Goal: Information Seeking & Learning: Learn about a topic

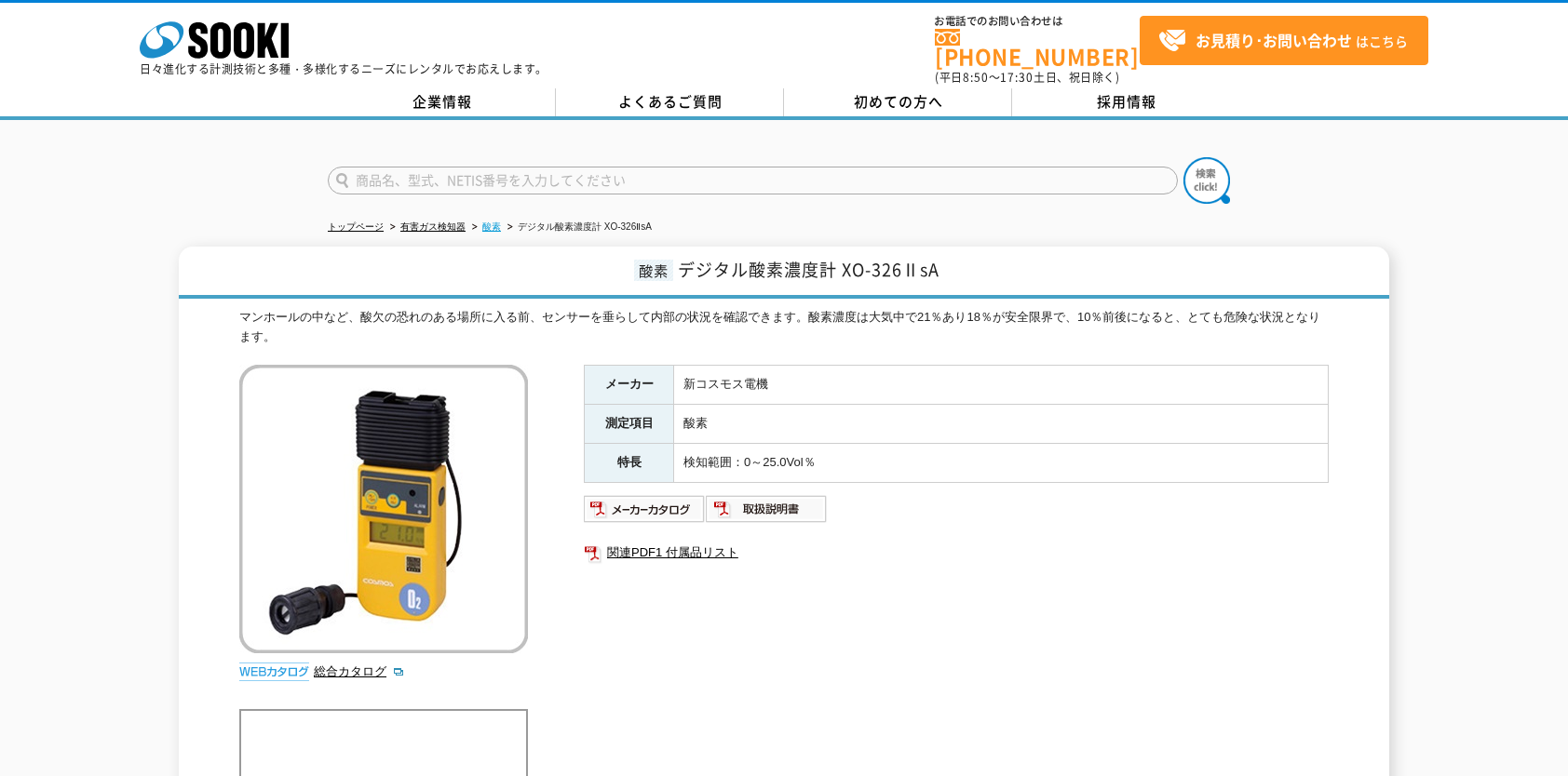
click at [492, 222] on link "酸素" at bounding box center [491, 226] width 19 height 10
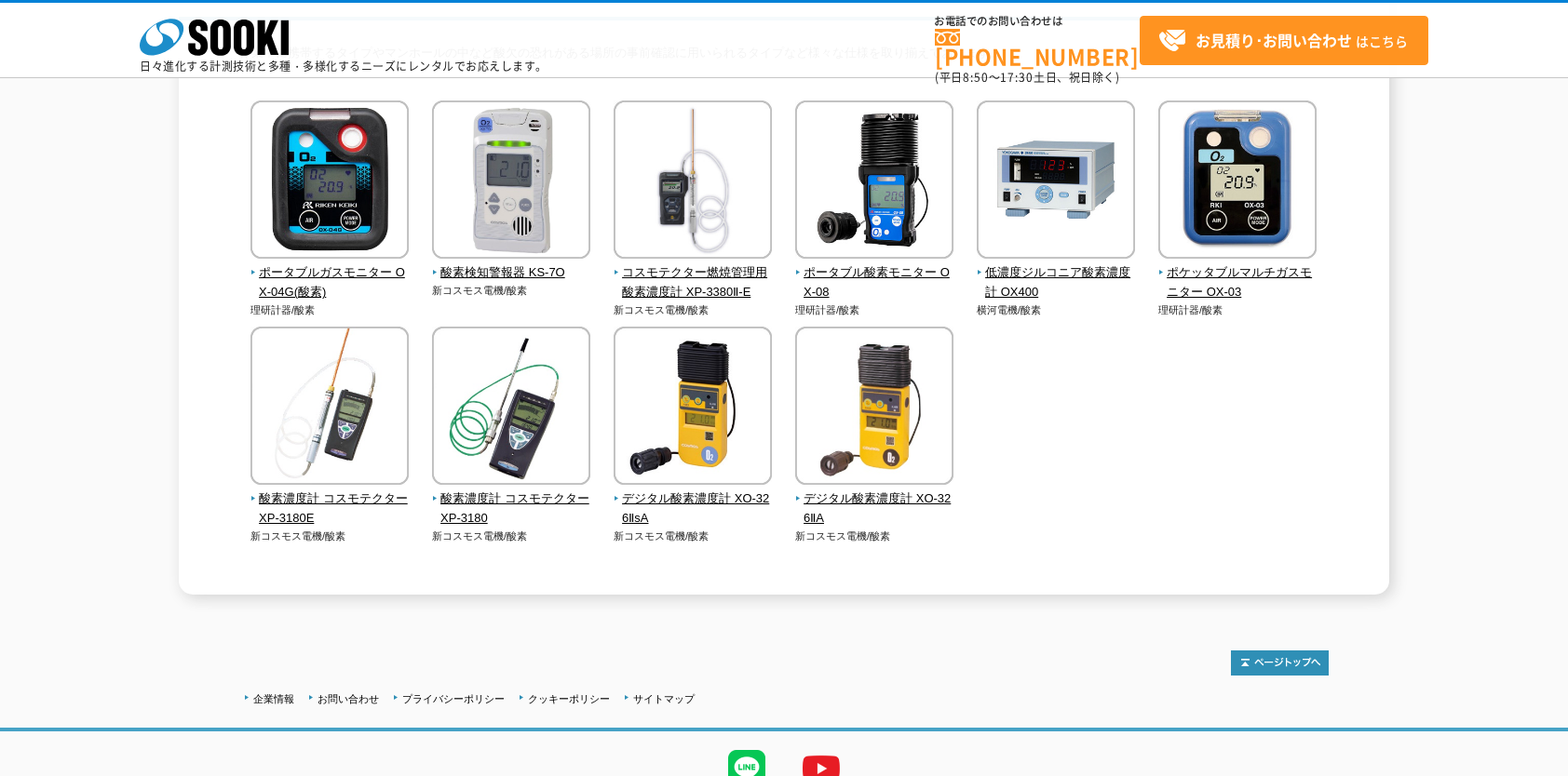
scroll to position [192, 0]
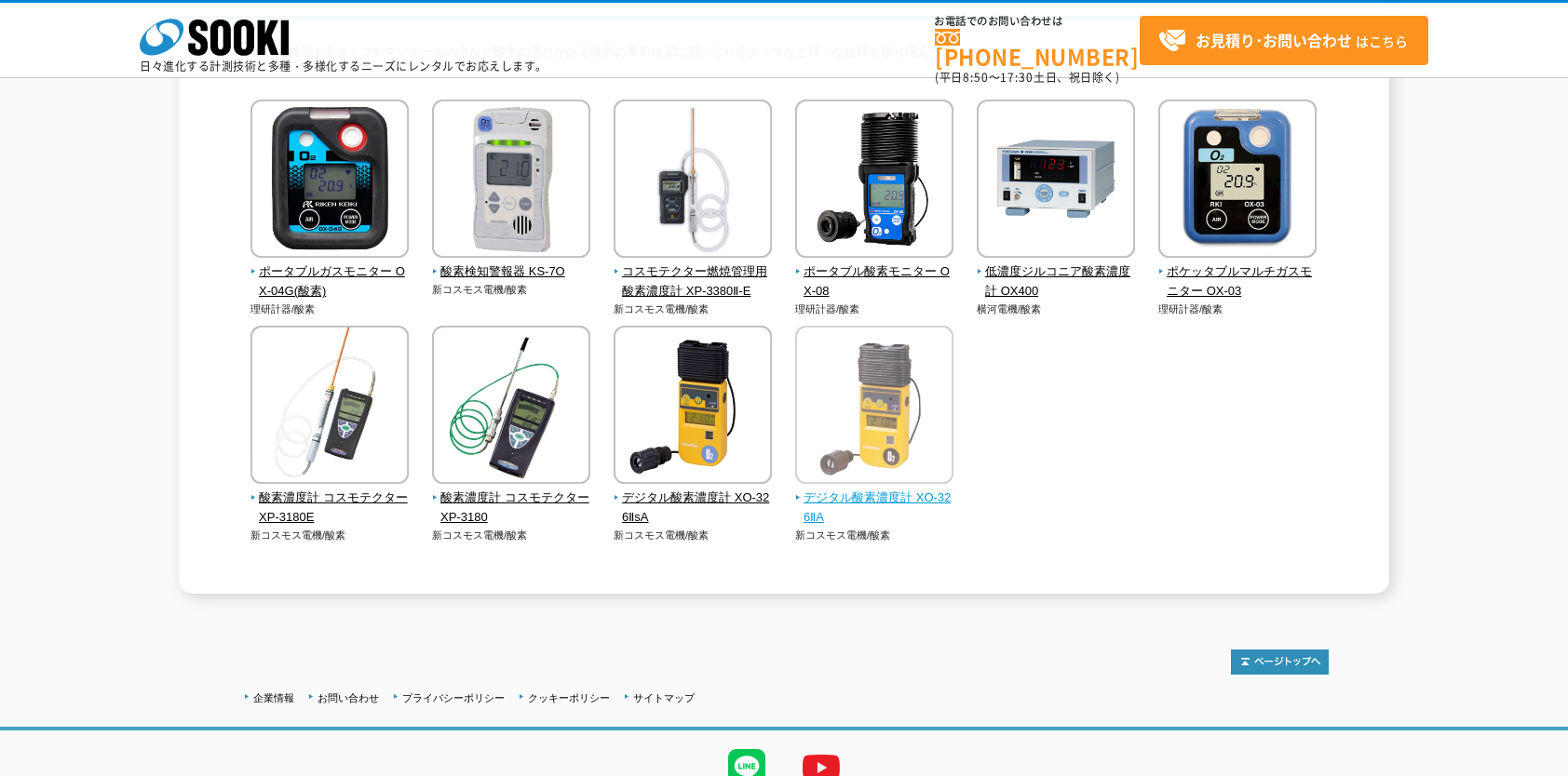
click at [859, 488] on img at bounding box center [874, 407] width 158 height 163
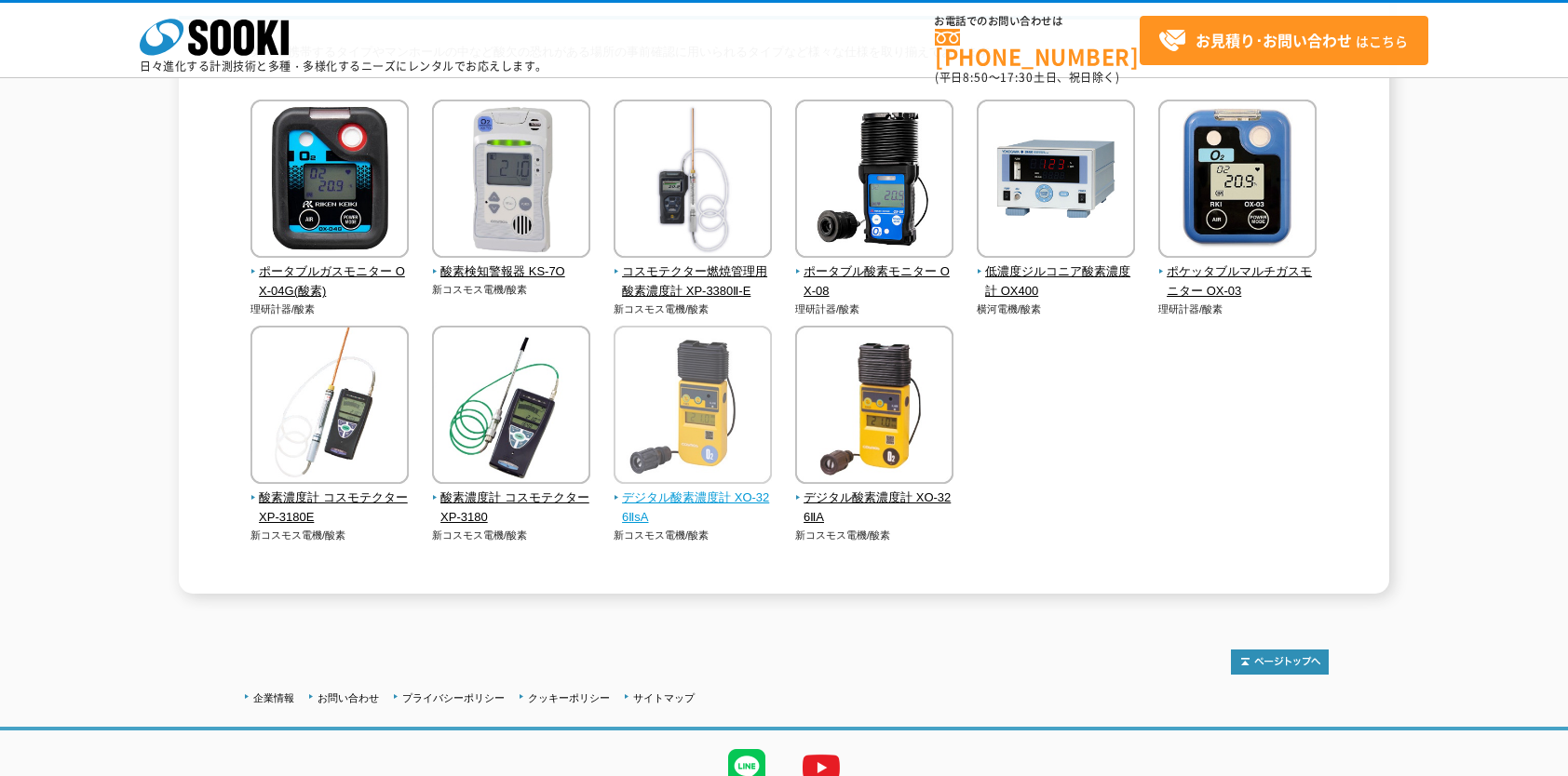
click at [694, 408] on img at bounding box center [692, 407] width 158 height 163
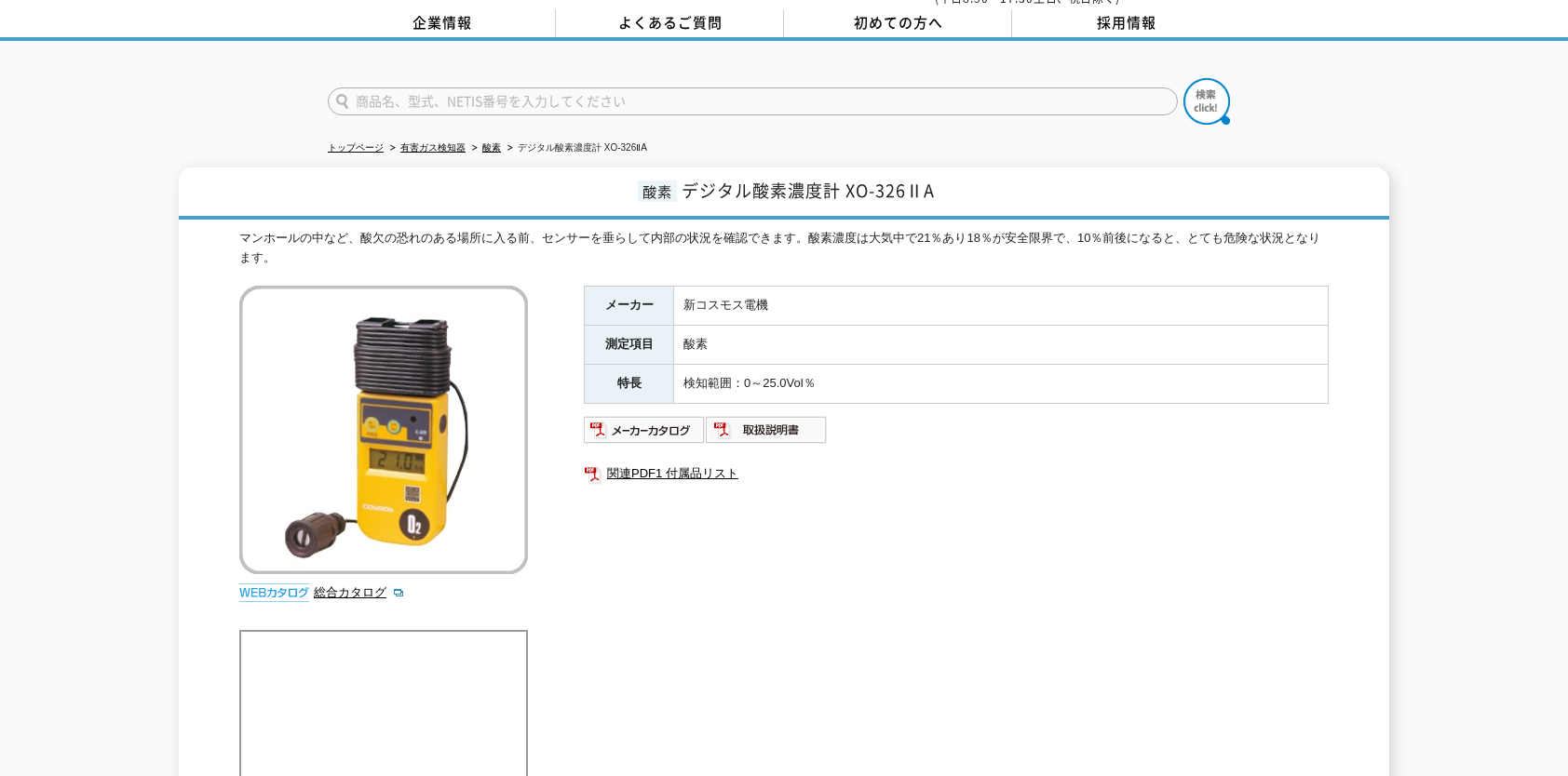
scroll to position [82, 0]
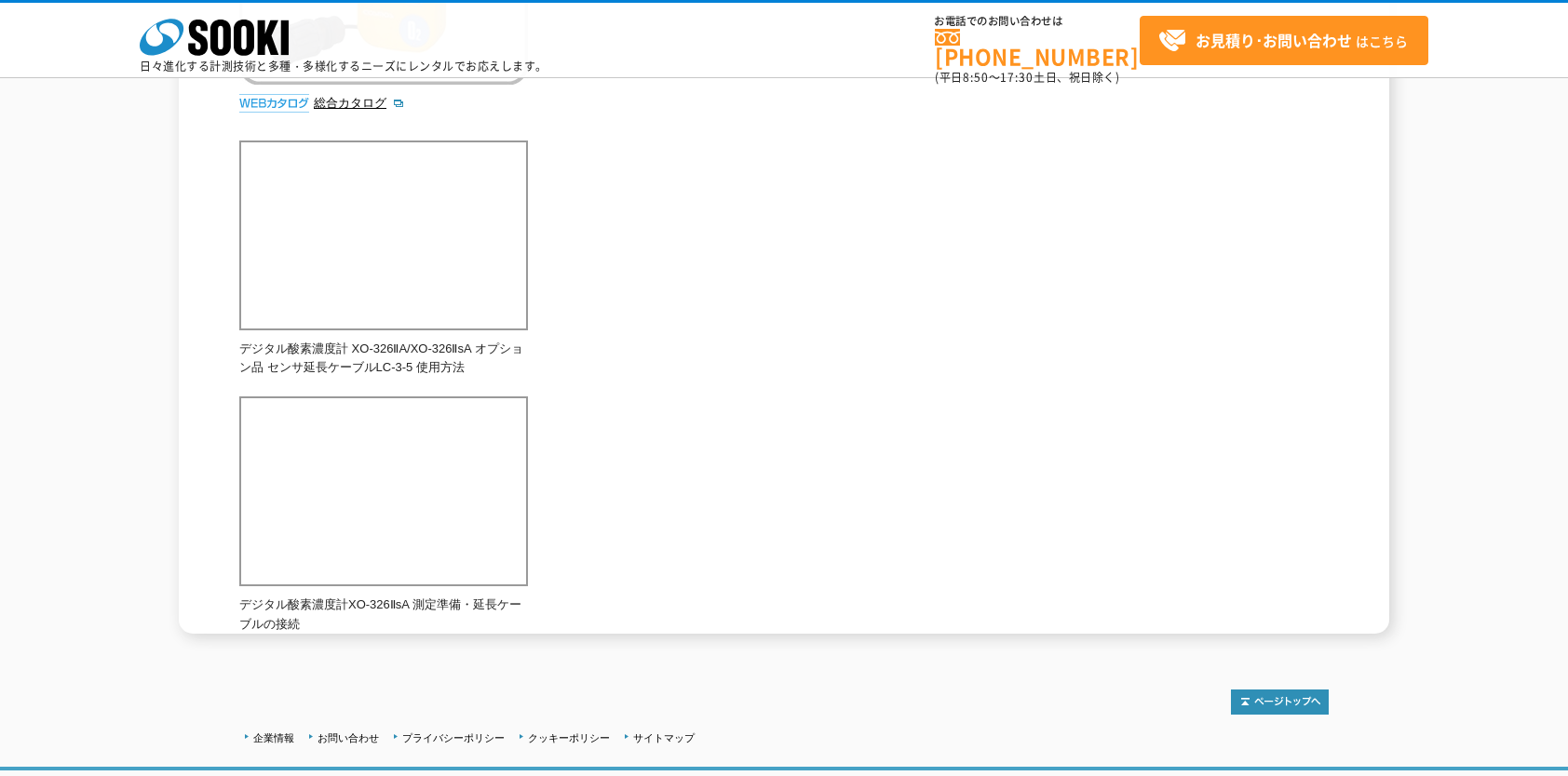
scroll to position [489, 0]
